Goal: Navigation & Orientation: Find specific page/section

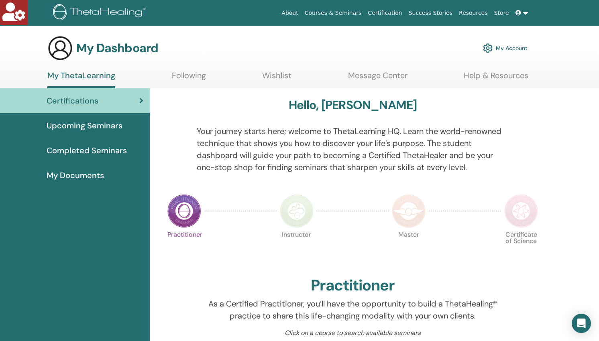
click at [87, 125] on span "Upcoming Seminars" at bounding box center [85, 126] width 76 height 12
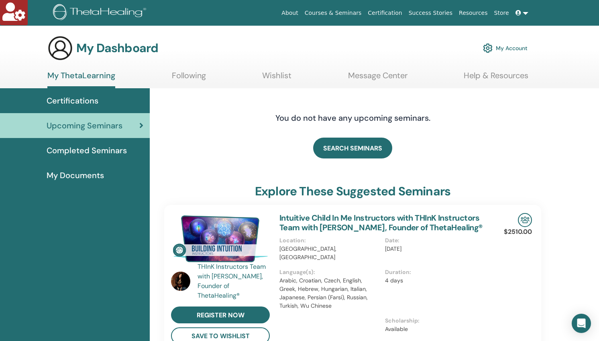
click at [89, 152] on span "Completed Seminars" at bounding box center [87, 151] width 80 height 12
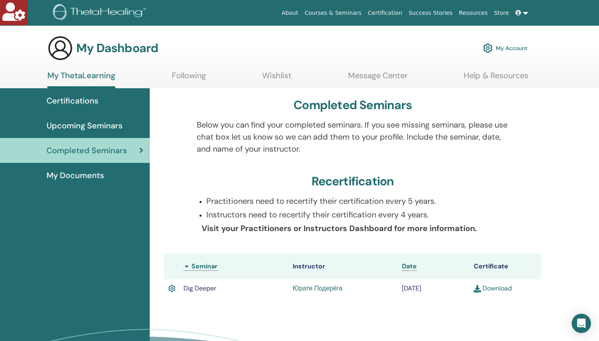
copy link "Юрате Подерёга"
drag, startPoint x: 347, startPoint y: 287, endPoint x: 290, endPoint y: 286, distance: 57.0
click at [290, 287] on td "Юрате Подерёга" at bounding box center [343, 289] width 109 height 18
